Goal: Task Accomplishment & Management: Use online tool/utility

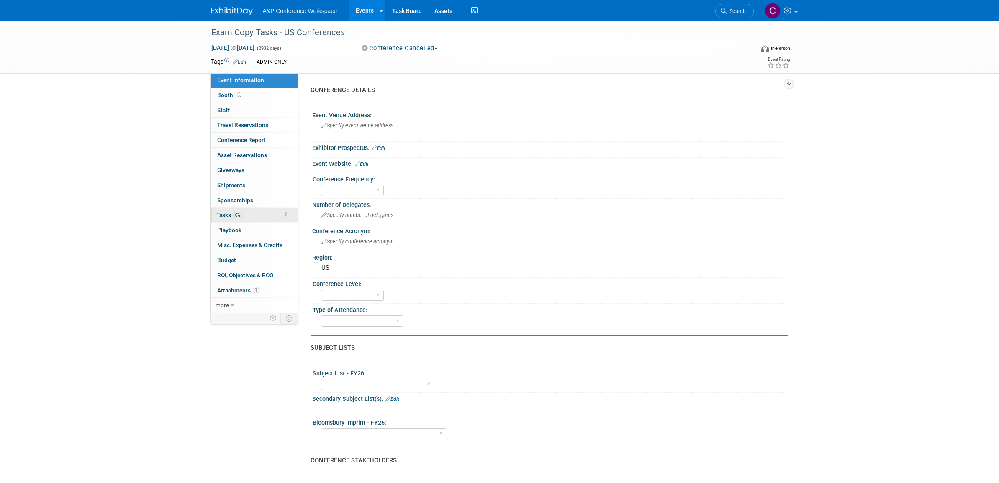
scroll to position [0, 0]
click at [221, 211] on span "Tasks 0%" at bounding box center [229, 214] width 26 height 7
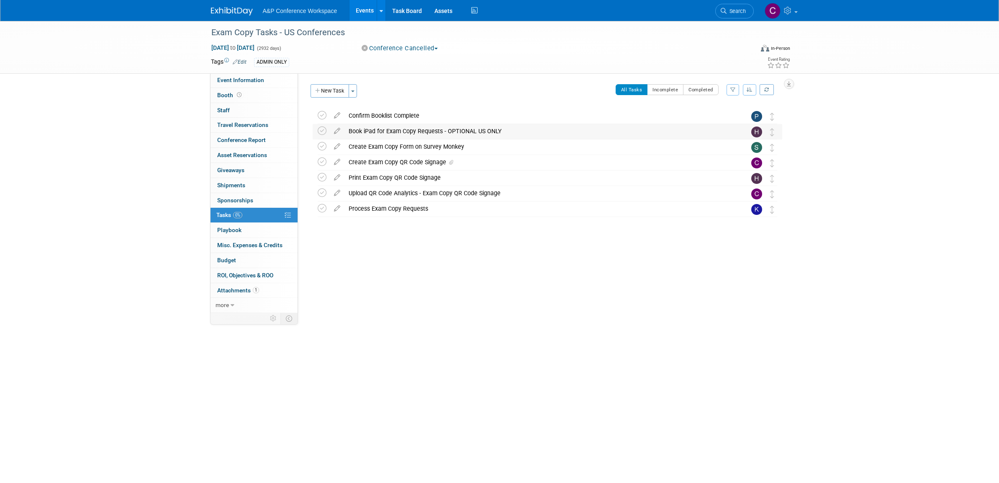
scroll to position [0, 0]
click at [395, 161] on div "Create Exam Copy QR Code Signage" at bounding box center [539, 162] width 390 height 14
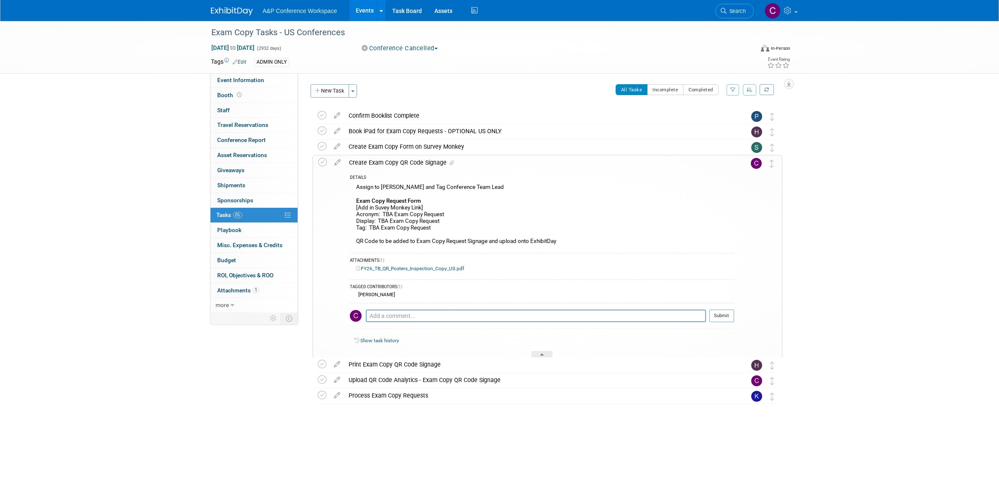
click at [395, 161] on div "Create Exam Copy QR Code Signage" at bounding box center [539, 162] width 389 height 14
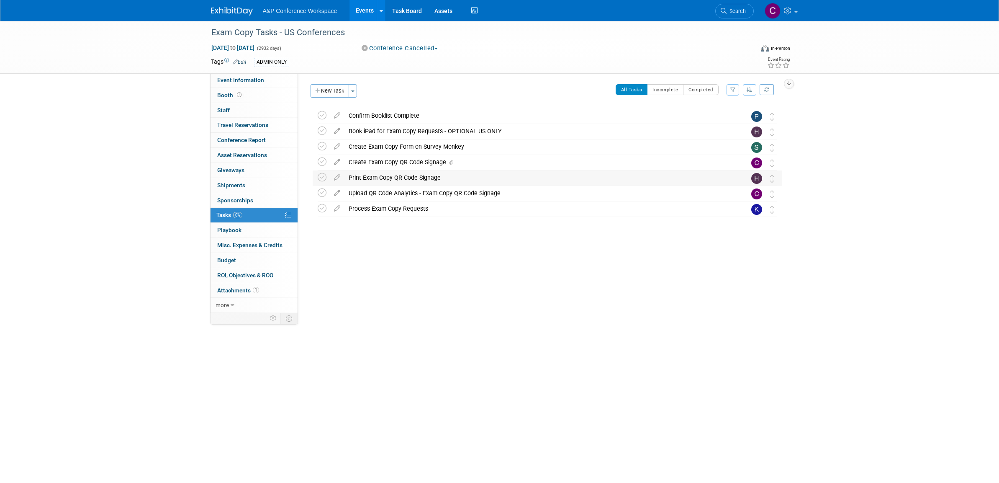
click at [398, 177] on div "Print Exam Copy QR Code Signage" at bounding box center [539, 177] width 390 height 14
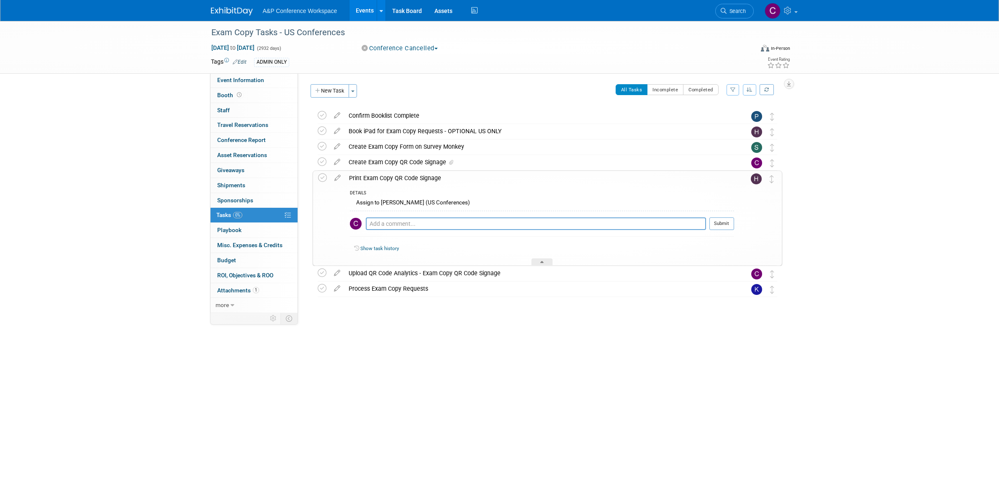
click at [398, 177] on div "Print Exam Copy QR Code Signage" at bounding box center [539, 178] width 389 height 14
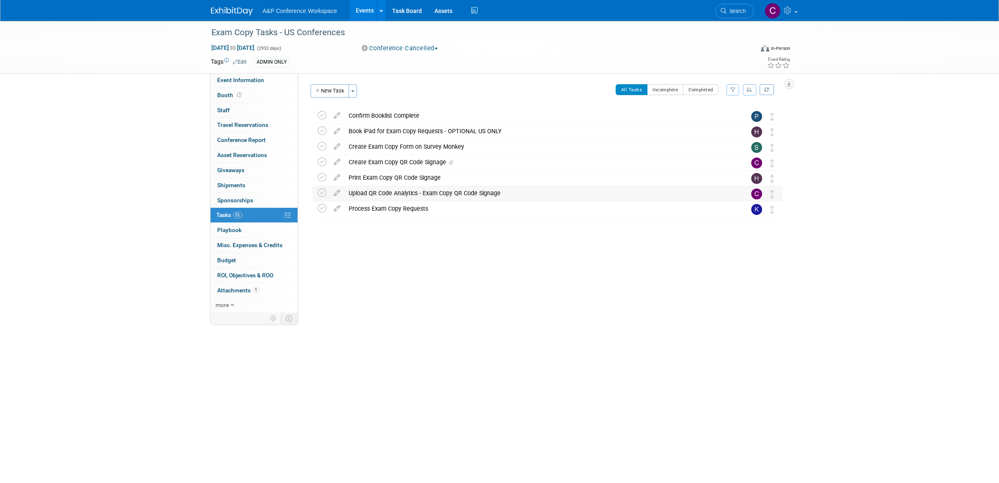
click at [403, 193] on div "Upload QR Code Analytics - Exam Copy QR Code Signage" at bounding box center [539, 193] width 390 height 14
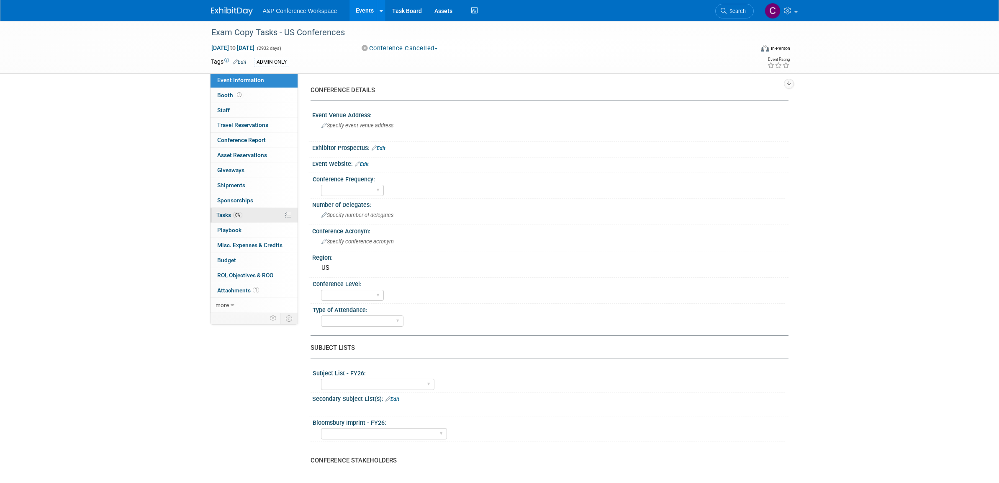
click at [218, 211] on span "Tasks 0%" at bounding box center [229, 214] width 26 height 7
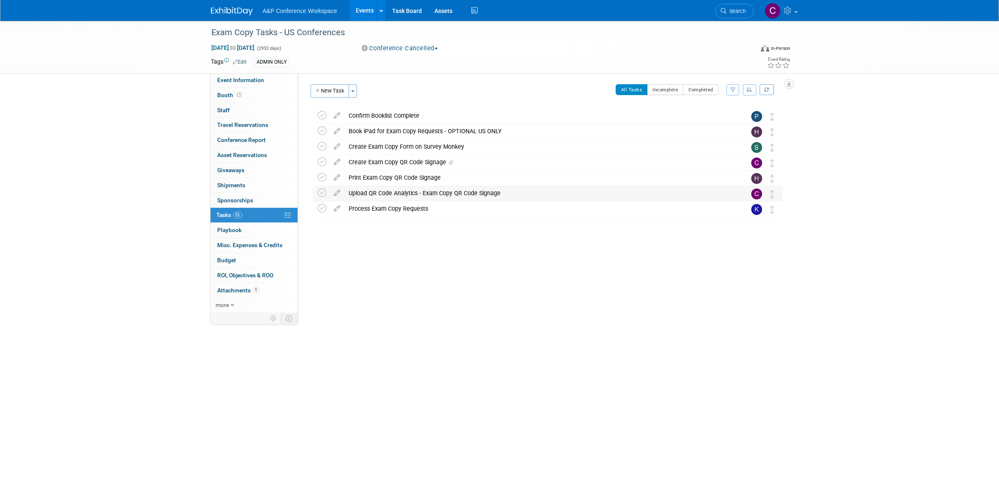
scroll to position [0, 0]
click at [387, 194] on div "Upload QR Code Analytics - Exam Copy QR Code Signage" at bounding box center [539, 193] width 390 height 14
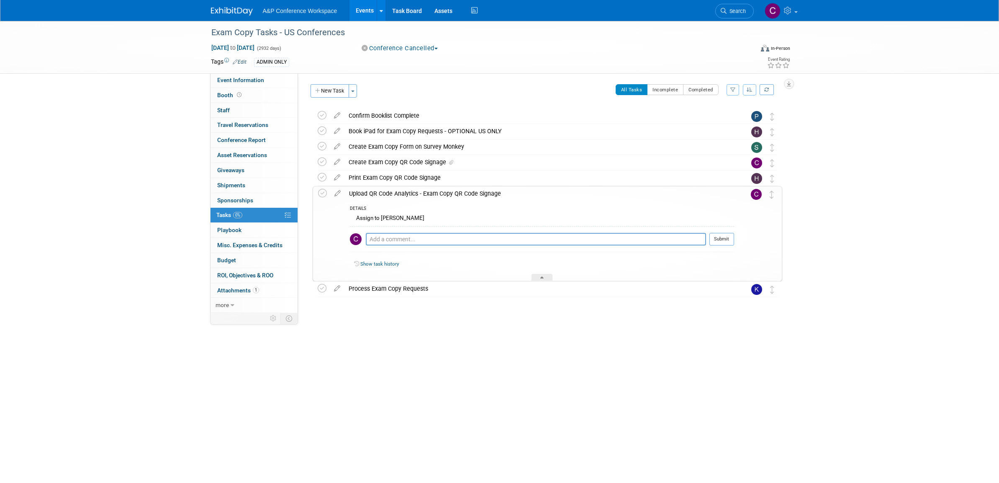
click at [387, 194] on div "Upload QR Code Analytics - Exam Copy QR Code Signage" at bounding box center [539, 193] width 389 height 14
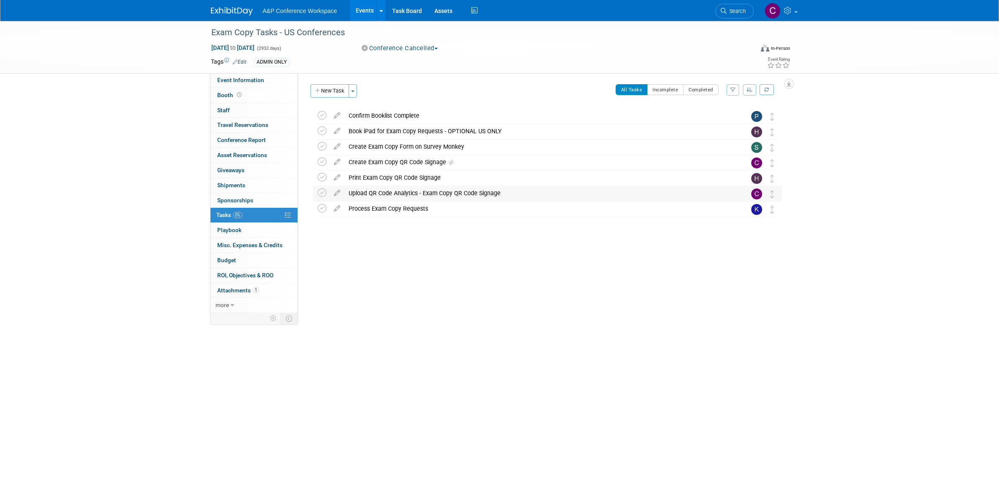
scroll to position [0, 0]
